Goal: Task Accomplishment & Management: Use online tool/utility

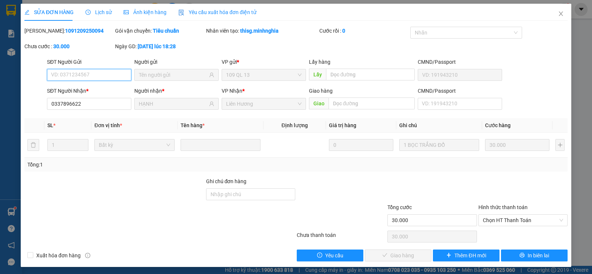
scroll to position [2, 0]
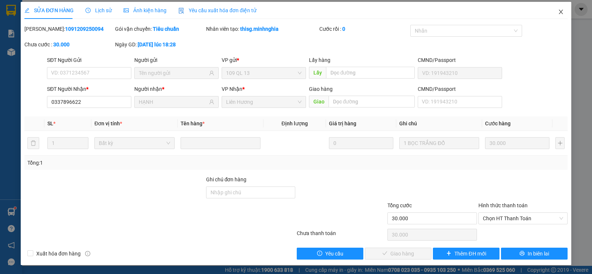
click at [558, 13] on icon "close" at bounding box center [561, 12] width 6 height 6
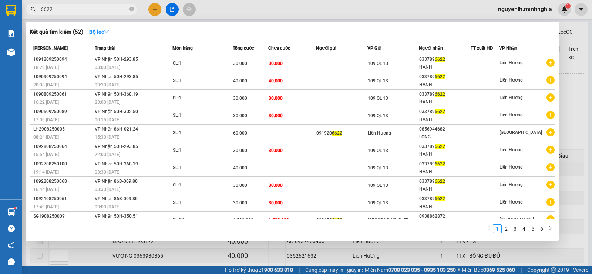
click at [75, 10] on input "6622" at bounding box center [84, 9] width 87 height 8
type input "6"
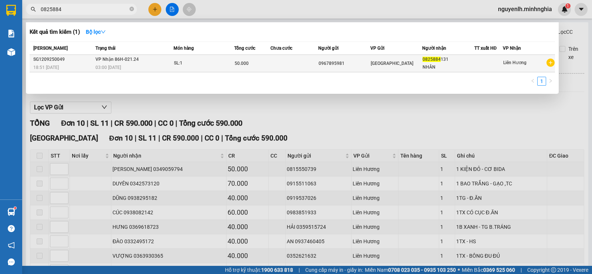
type input "0825884"
click at [383, 64] on span "[GEOGRAPHIC_DATA]" at bounding box center [392, 63] width 43 height 5
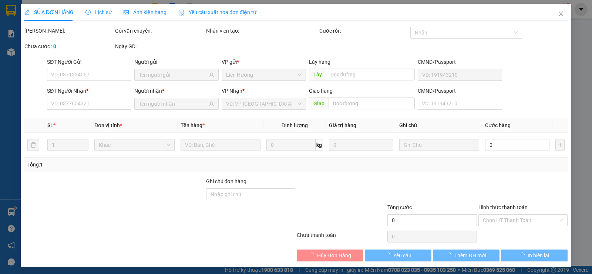
type input "0967895981"
type input "0825884131"
type input "NHÂN"
type input "50.000"
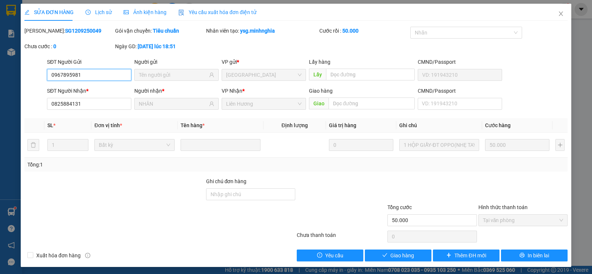
scroll to position [2, 0]
